Goal: Information Seeking & Learning: Learn about a topic

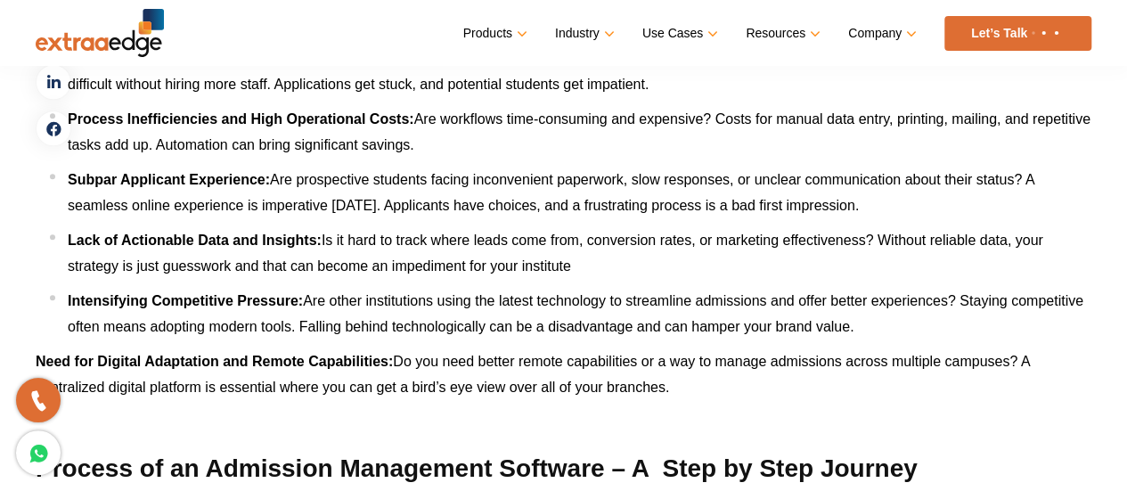
scroll to position [4176, 0]
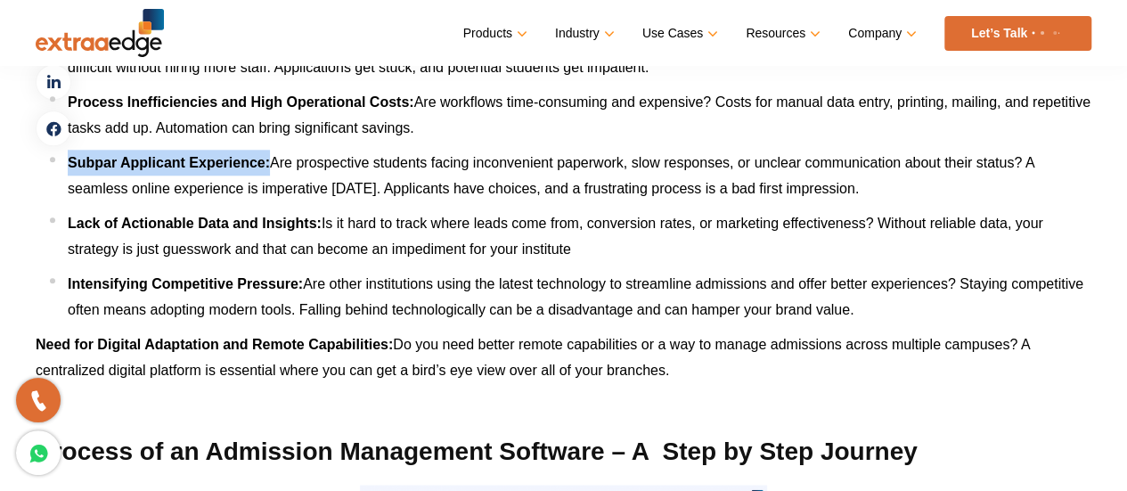
drag, startPoint x: 271, startPoint y: 161, endPoint x: 32, endPoint y: 163, distance: 238.7
copy b "Subpar Applicant Experience:"
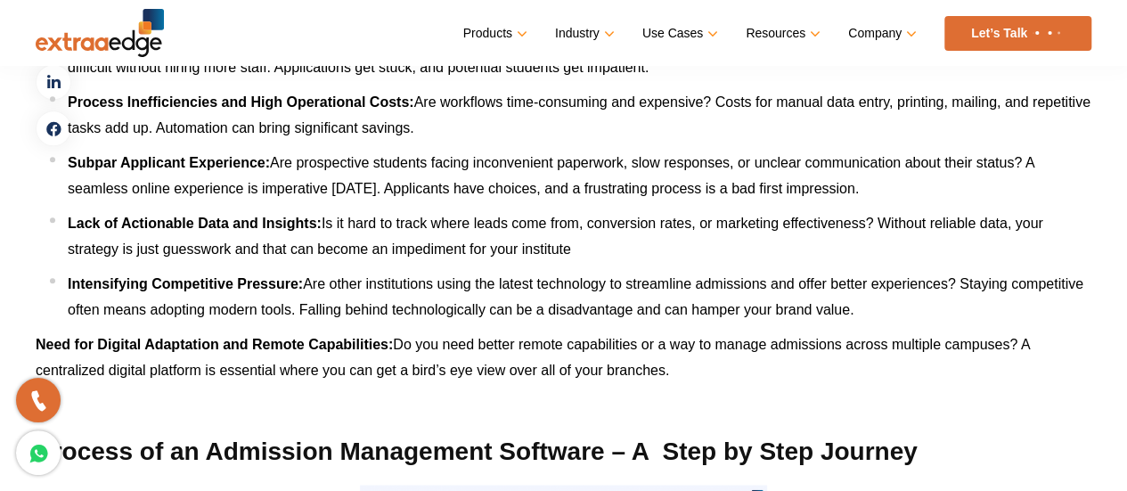
click at [274, 182] on span "Are prospective students facing inconvenient paperwork, slow responses, or uncl…" at bounding box center [551, 175] width 966 height 41
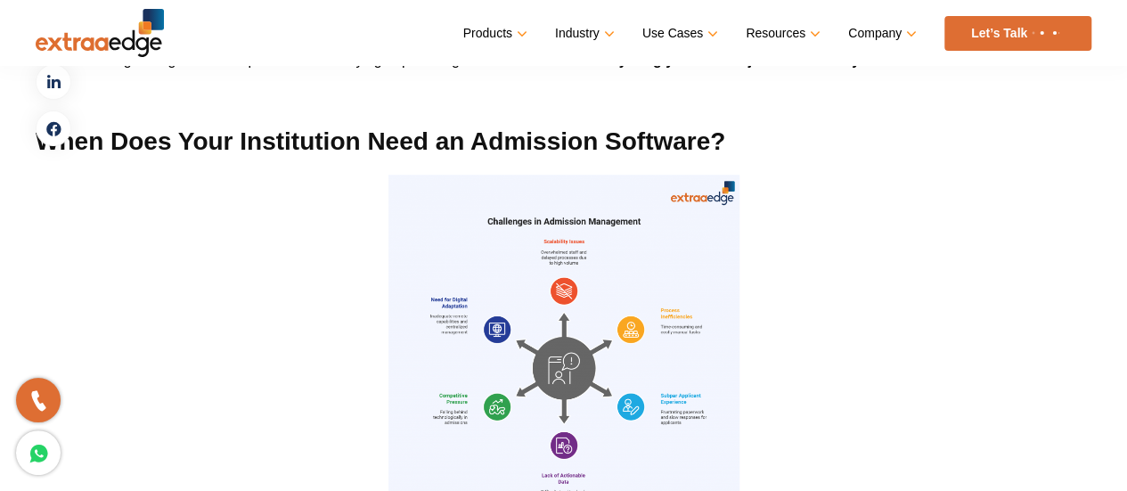
scroll to position [3464, 0]
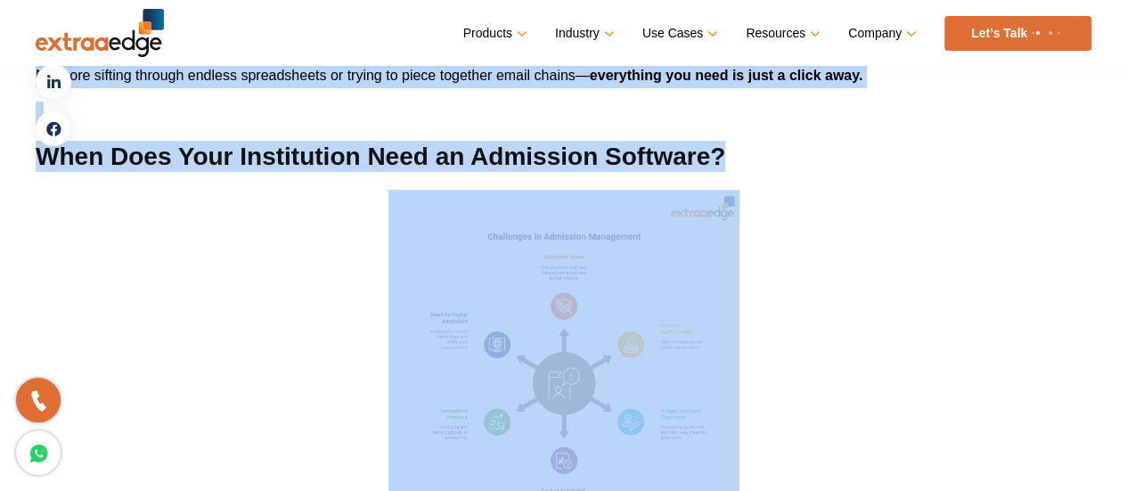
drag, startPoint x: 36, startPoint y: 143, endPoint x: 450, endPoint y: 175, distance: 415.4
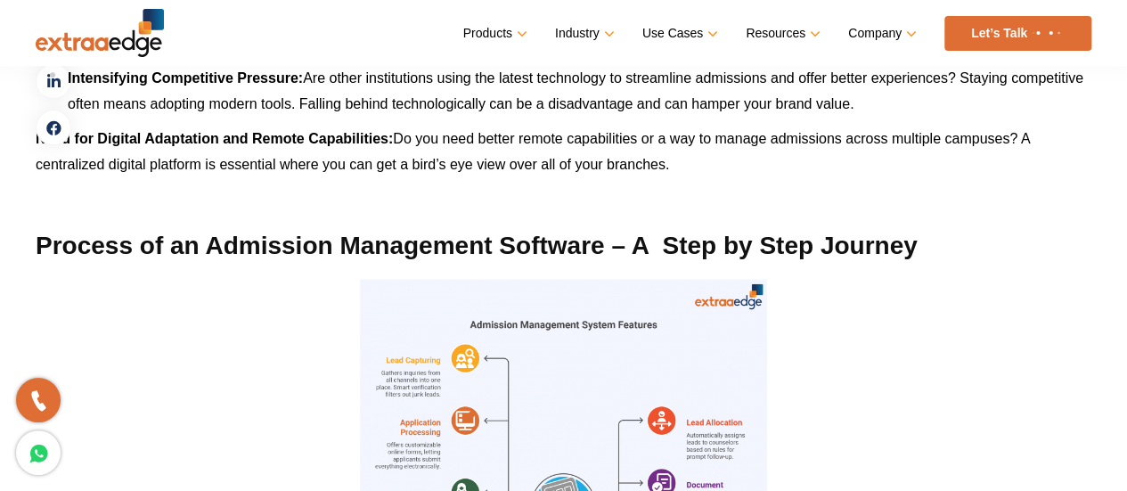
scroll to position [4355, 0]
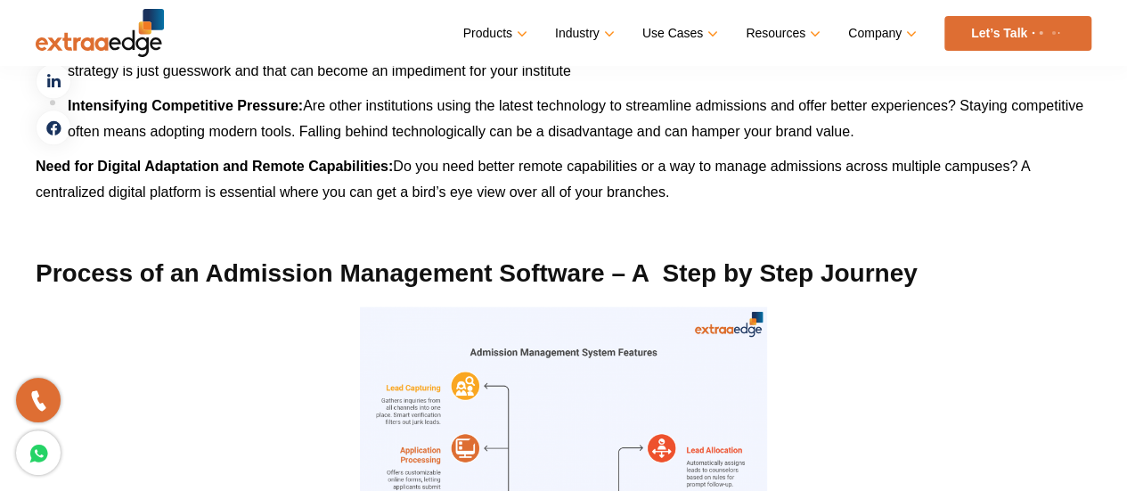
drag, startPoint x: 94, startPoint y: 218, endPoint x: 103, endPoint y: 211, distance: 12.1
click at [94, 218] on p at bounding box center [563, 231] width 1055 height 26
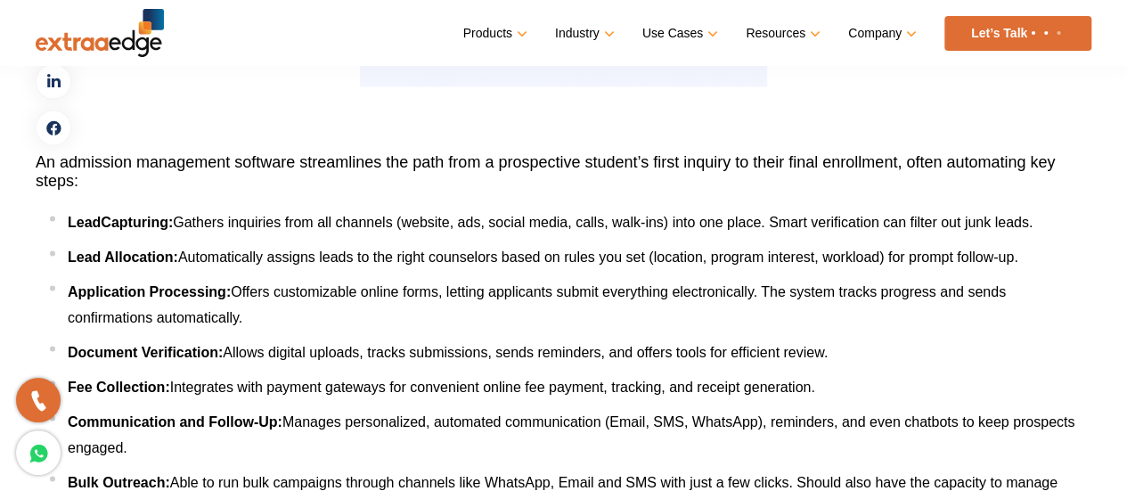
scroll to position [4889, 0]
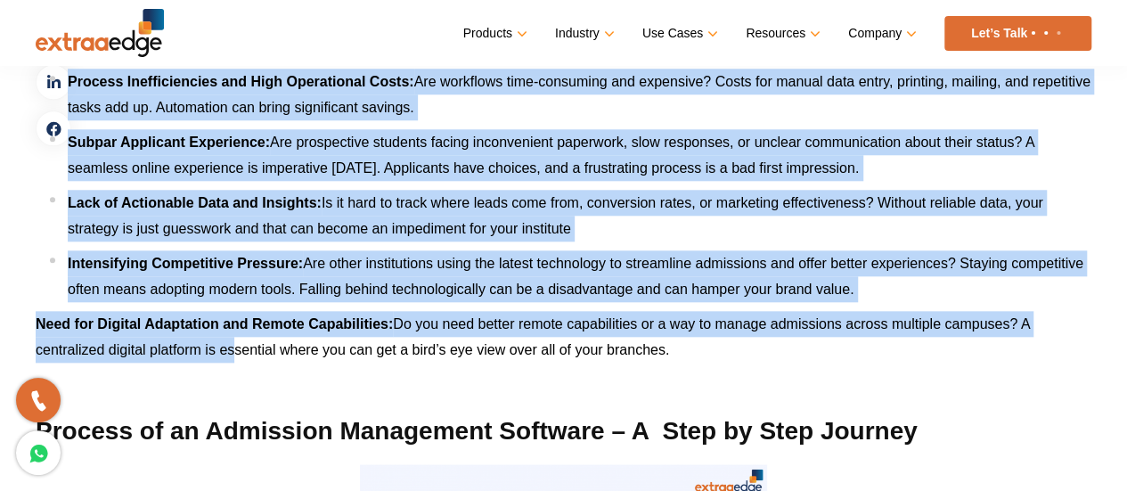
scroll to position [4266, 0]
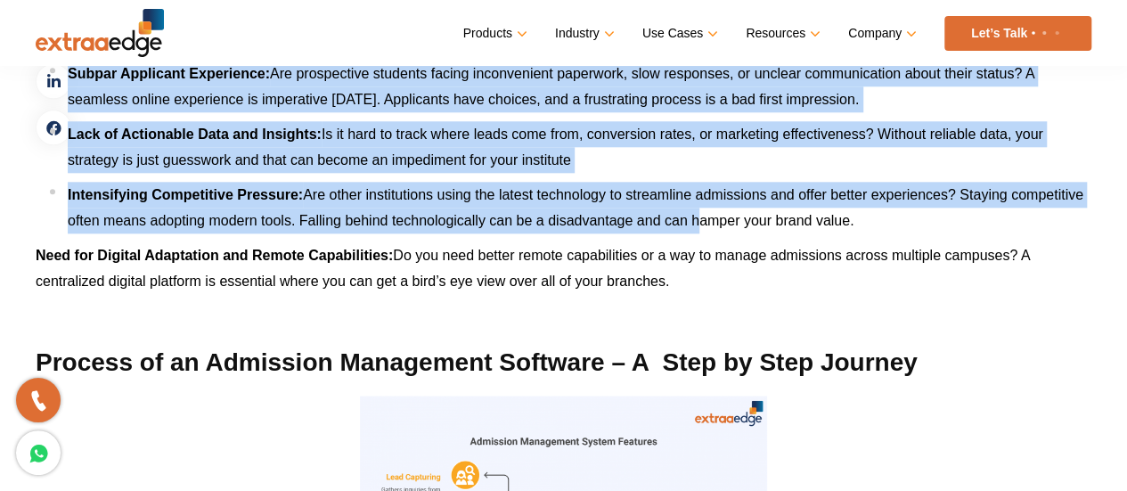
drag, startPoint x: 72, startPoint y: 126, endPoint x: 689, endPoint y: 215, distance: 623.5
click at [689, 215] on ul "Scalability Issues: Is your team overwhelmed by the volume of inquiries and app…" at bounding box center [570, 86] width 1041 height 294
copy div "Loremipsumd Sitame: Co adip elit seddoeiusmo te inc utlabo et doloremag ali eni…"
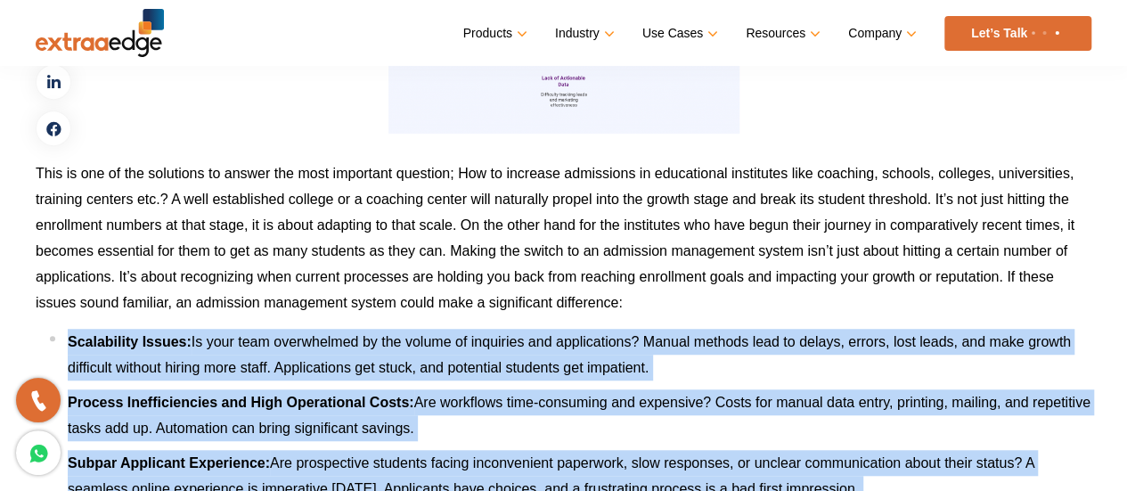
scroll to position [3998, 0]
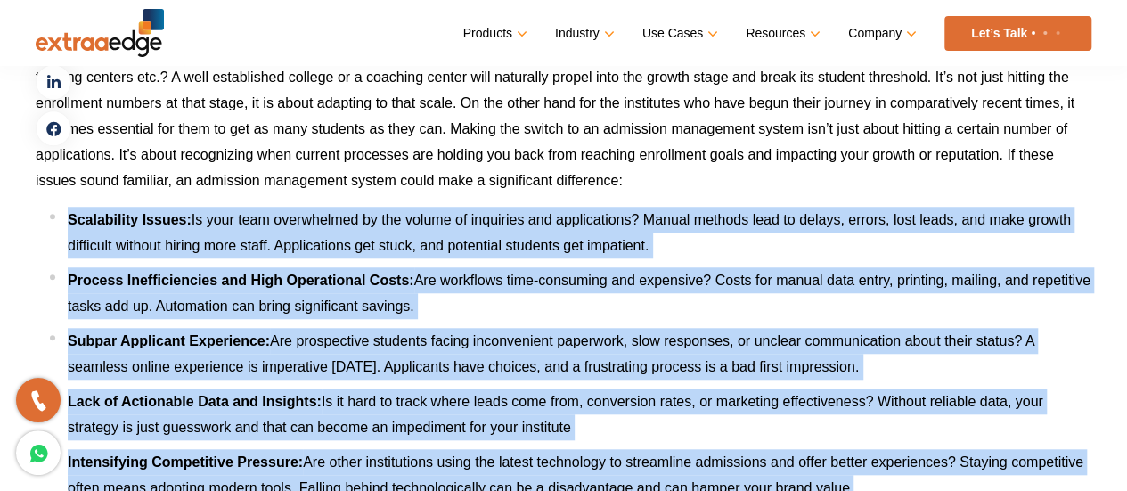
click at [678, 217] on span "Is your team overwhelmed by the volume of inquiries and applications? Manual me…" at bounding box center [569, 232] width 1003 height 41
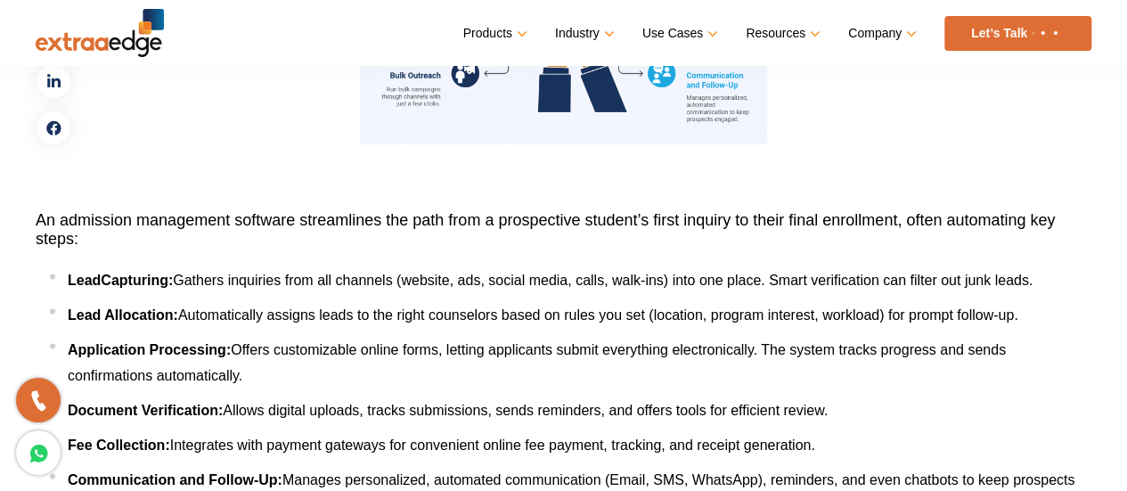
scroll to position [4800, 0]
